Goal: Information Seeking & Learning: Learn about a topic

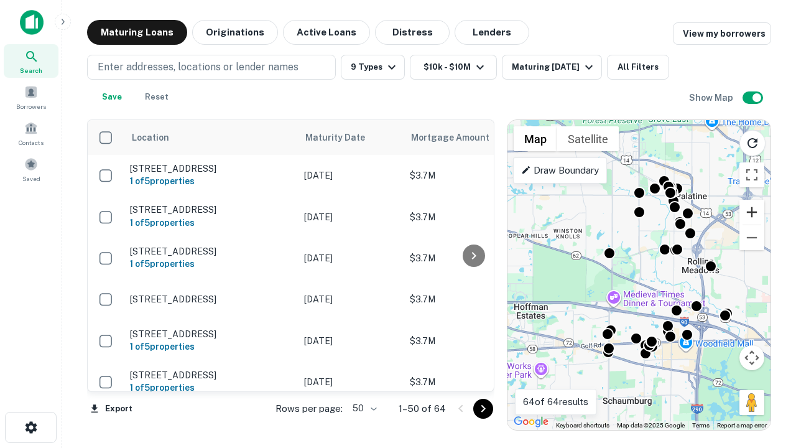
click at [752, 212] on button "Zoom in" at bounding box center [751, 212] width 25 height 25
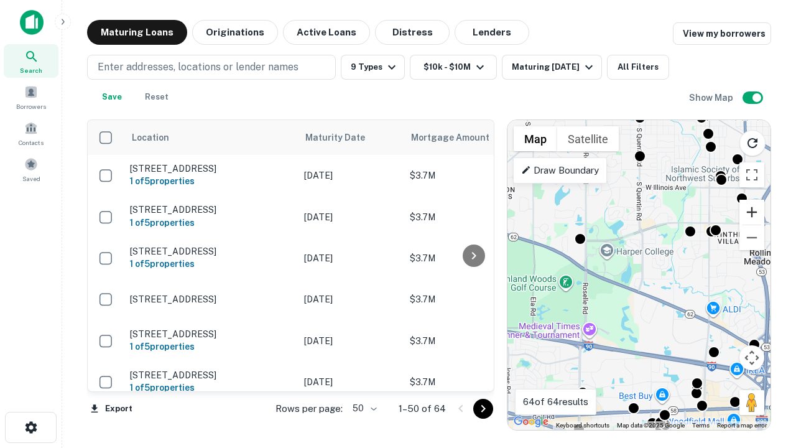
click at [752, 212] on button "Zoom in" at bounding box center [751, 212] width 25 height 25
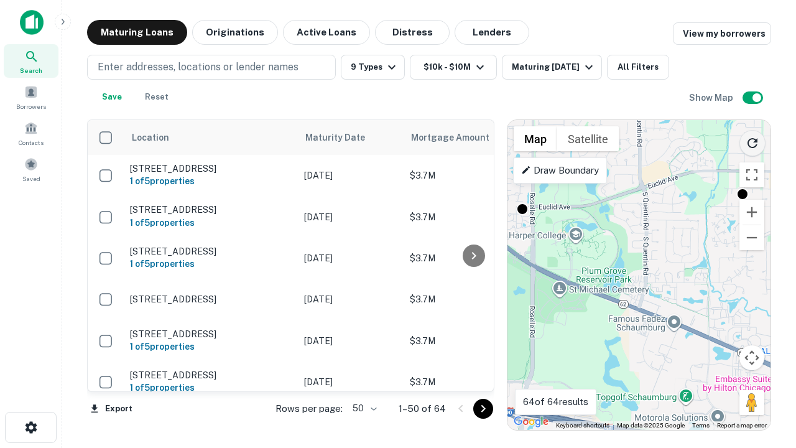
click at [752, 141] on icon "Reload search area" at bounding box center [752, 143] width 15 height 15
